Goal: Navigation & Orientation: Find specific page/section

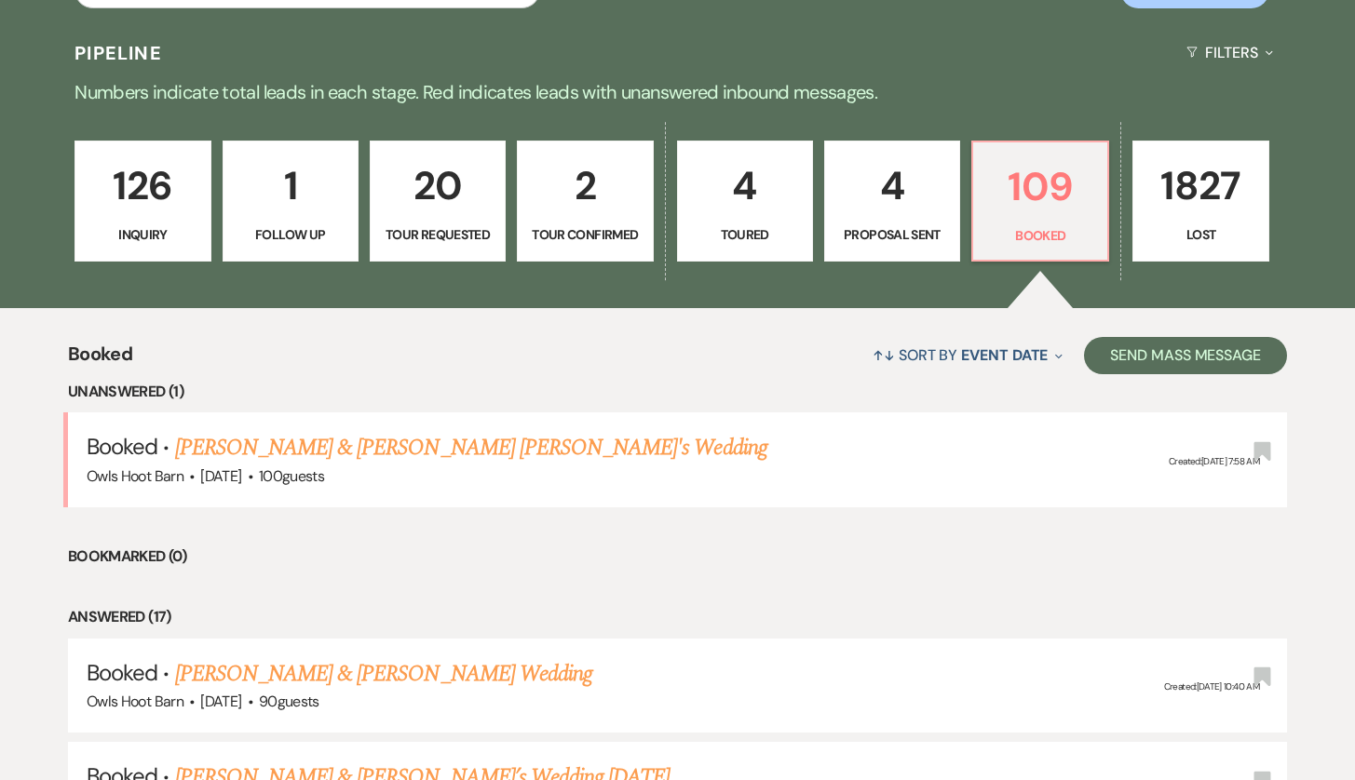
scroll to position [529, 0]
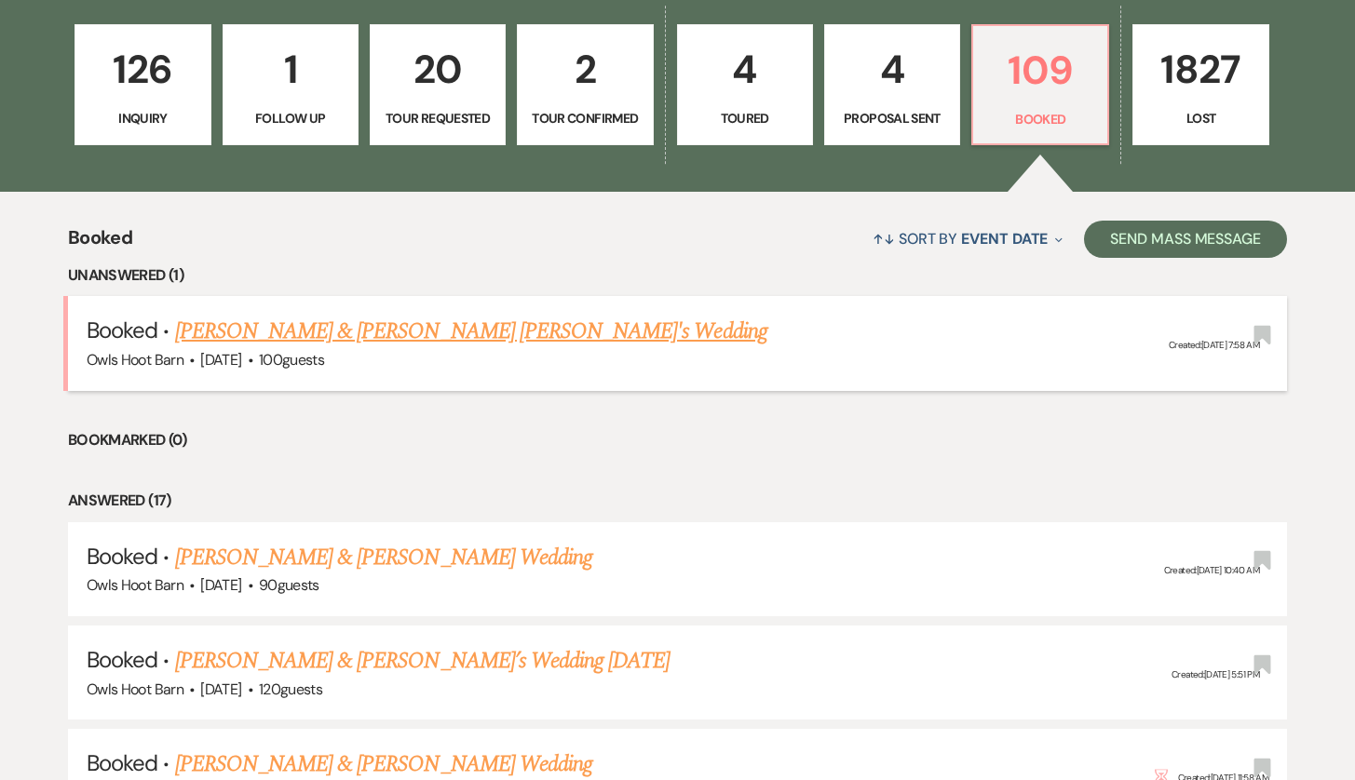
click at [634, 349] on div "Owls Hoot Barn · [DATE] · 100 guests" at bounding box center [678, 360] width 1182 height 24
click at [584, 339] on link "[PERSON_NAME] & [PERSON_NAME] [PERSON_NAME]'s Wedding" at bounding box center [471, 332] width 592 height 34
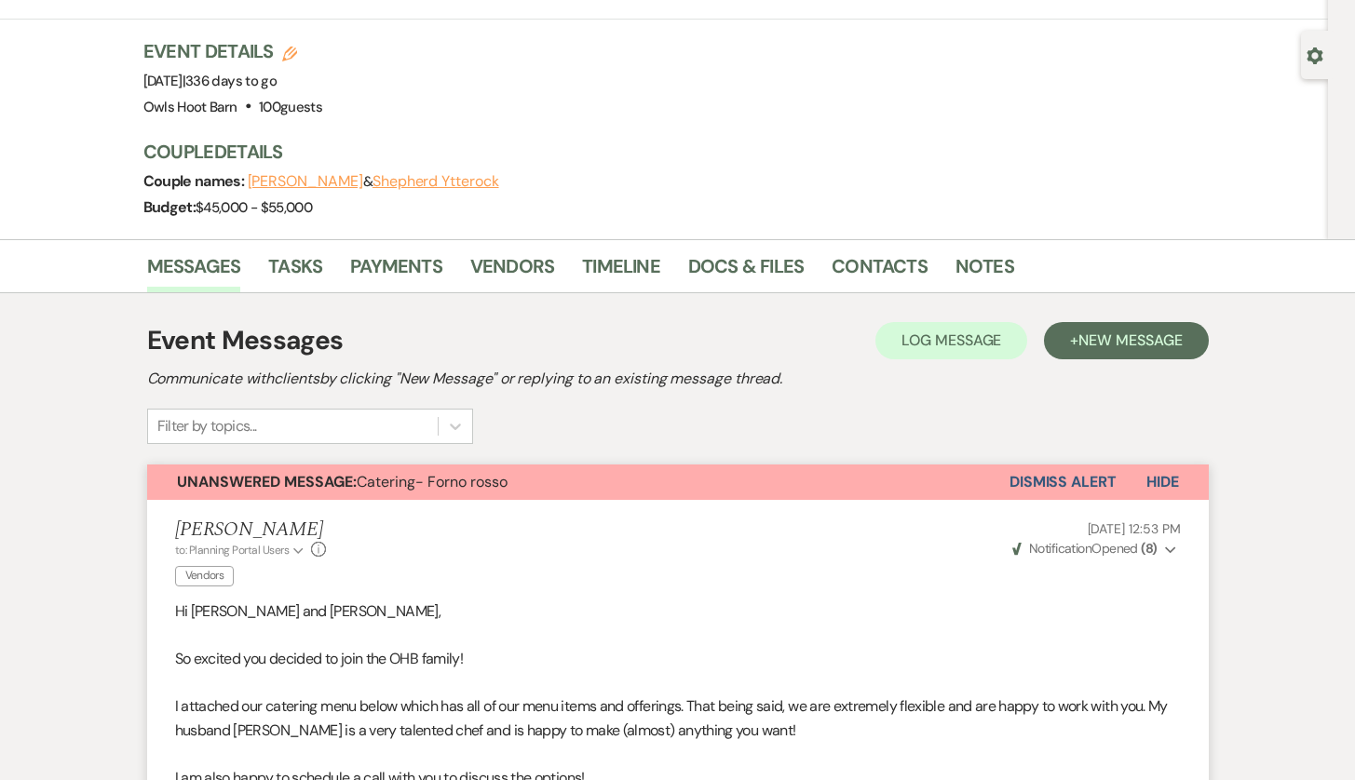
scroll to position [51, 0]
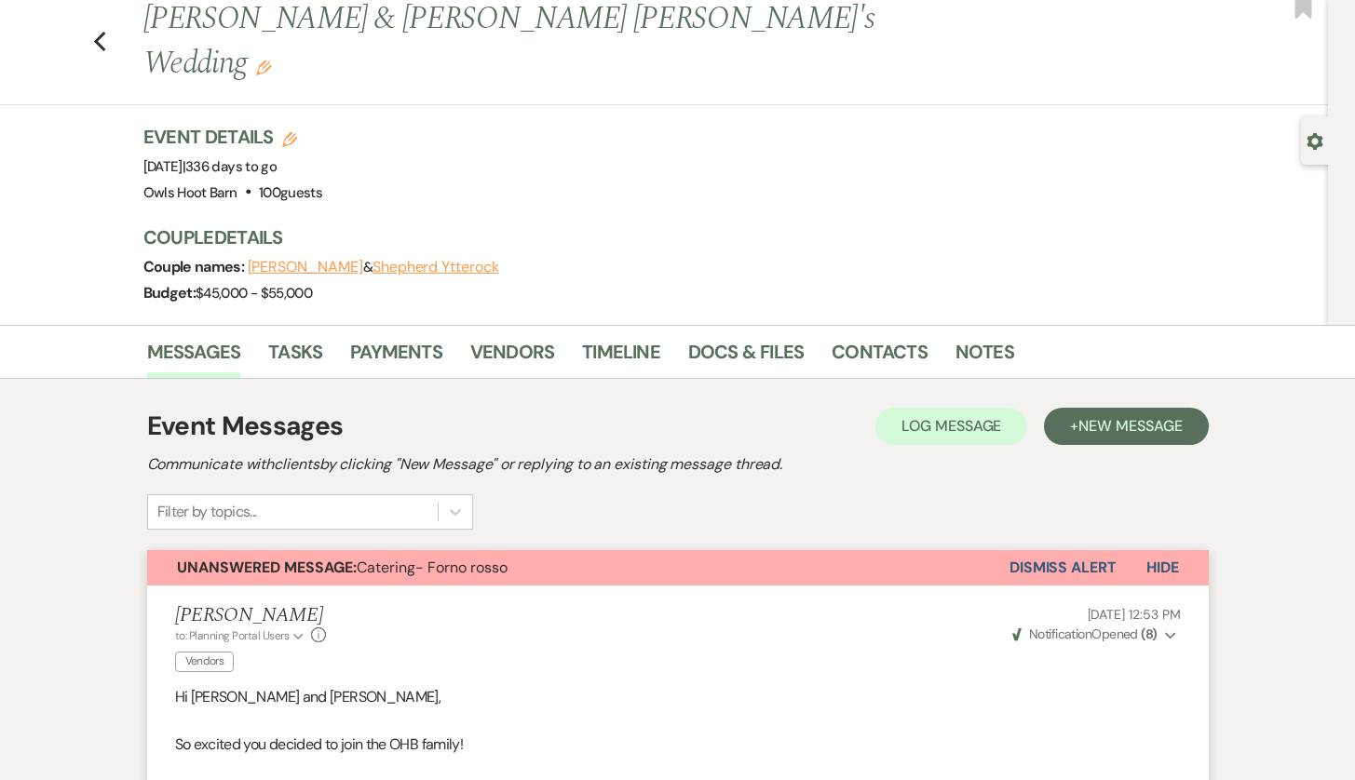
click at [97, 33] on div "Previous [PERSON_NAME] & [PERSON_NAME] [PERSON_NAME]'s Wedding Edit Bookmark" at bounding box center [659, 51] width 1337 height 108
click at [98, 32] on use "button" at bounding box center [99, 42] width 12 height 20
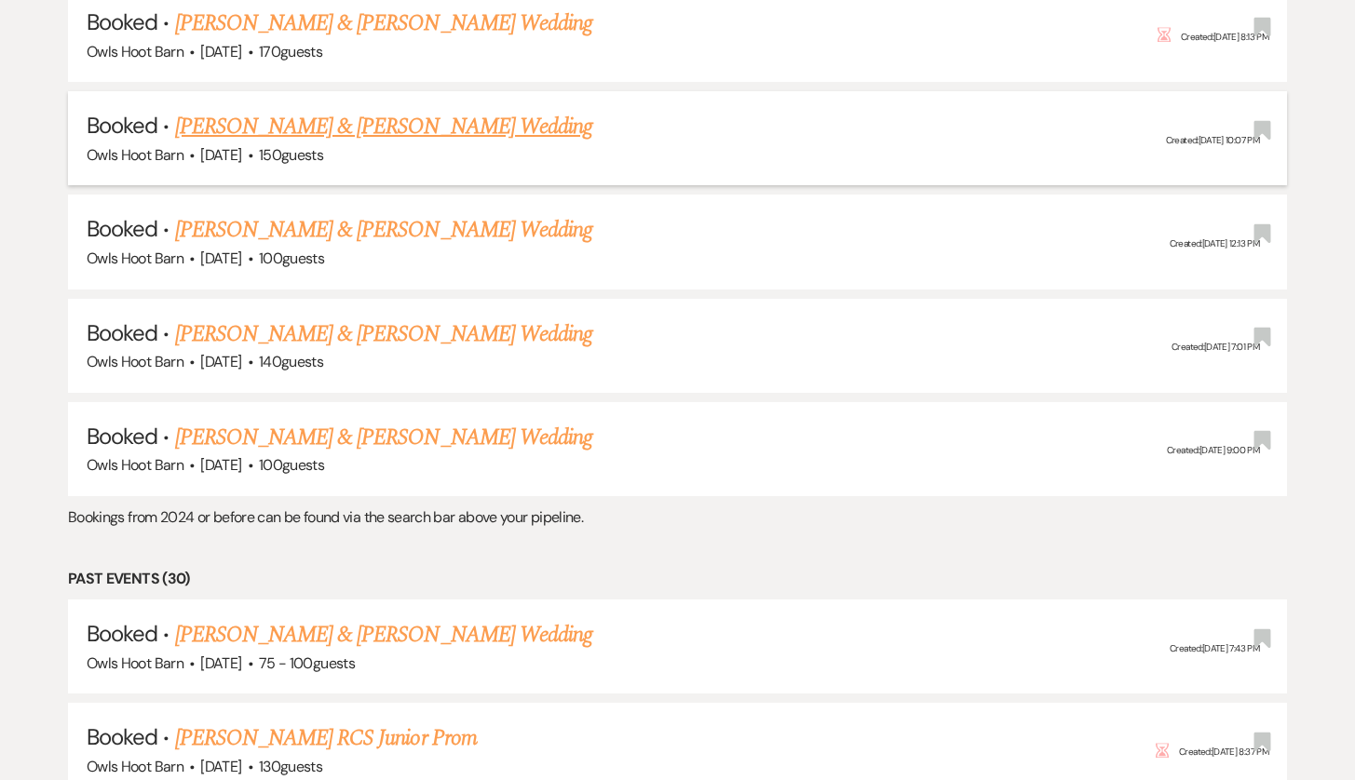
scroll to position [2324, 0]
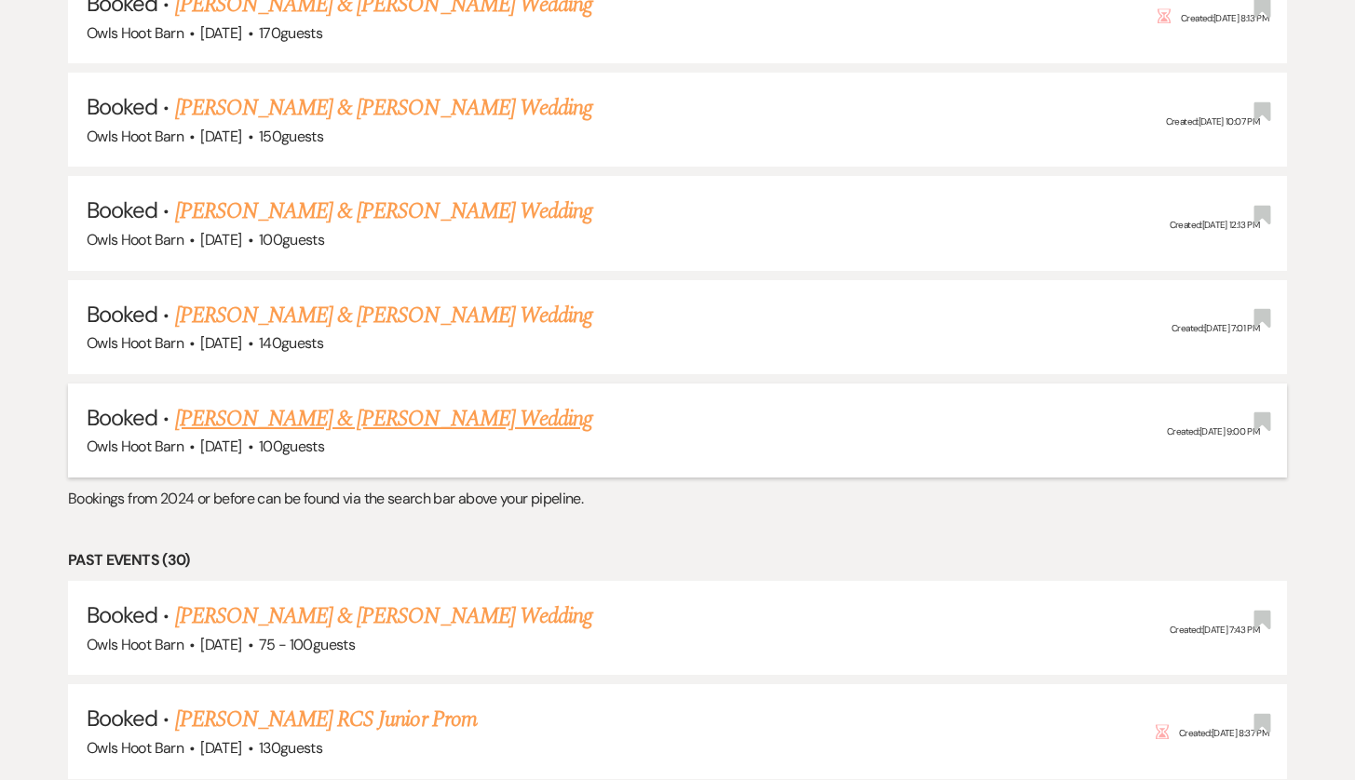
click at [419, 402] on link "[PERSON_NAME] & [PERSON_NAME] Wedding" at bounding box center [383, 419] width 417 height 34
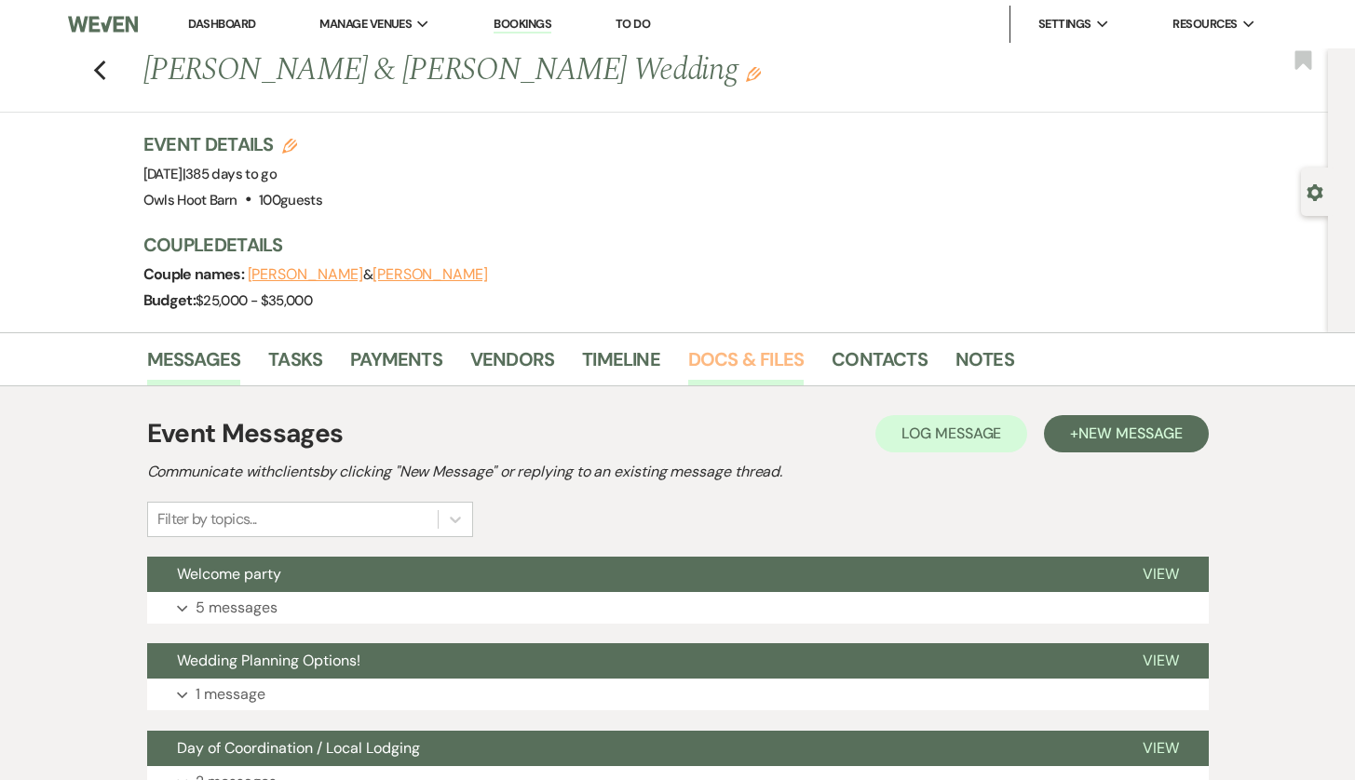
click at [737, 356] on link "Docs & Files" at bounding box center [745, 365] width 115 height 41
